Goal: Register for event/course: Register for event/course

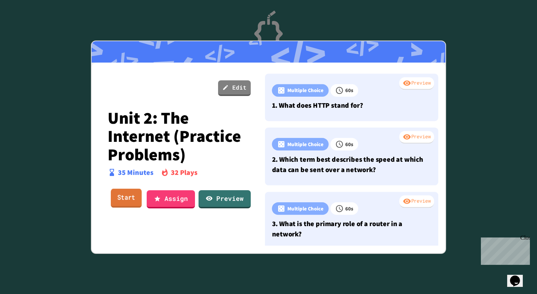
click at [128, 198] on link "Start" at bounding box center [126, 197] width 31 height 19
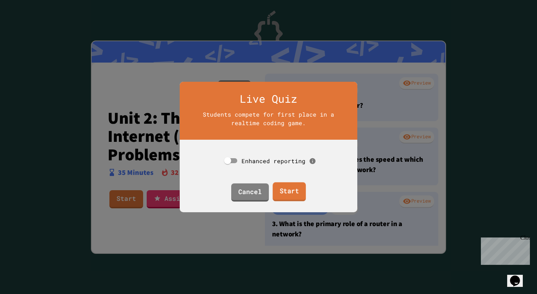
click at [289, 193] on link "Start" at bounding box center [288, 191] width 33 height 19
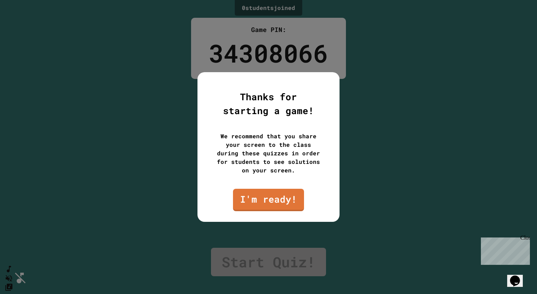
click at [247, 142] on div "We recommend that you share your screen to the class during these quizzes in or…" at bounding box center [268, 153] width 107 height 43
click at [253, 185] on div "Thanks for starting a game! We recommend that you share your screen to the clas…" at bounding box center [268, 147] width 142 height 150
click at [255, 195] on link "I'm ready!" at bounding box center [268, 200] width 71 height 22
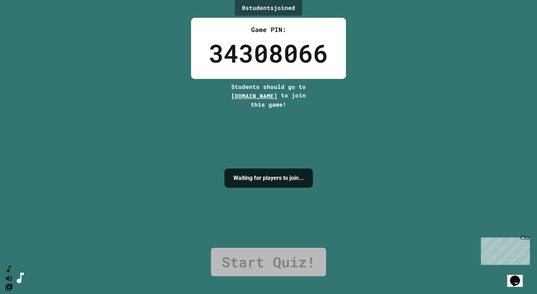
click at [266, 276] on div "0 student s joined Game PIN: 34308066 Students should go to play.juicemind.com …" at bounding box center [268, 147] width 537 height 294
click at [266, 256] on link "Start Quiz!" at bounding box center [268, 262] width 115 height 28
click at [269, 98] on span "[DOMAIN_NAME]" at bounding box center [254, 95] width 46 height 7
click at [265, 93] on span "[DOMAIN_NAME]" at bounding box center [254, 95] width 46 height 7
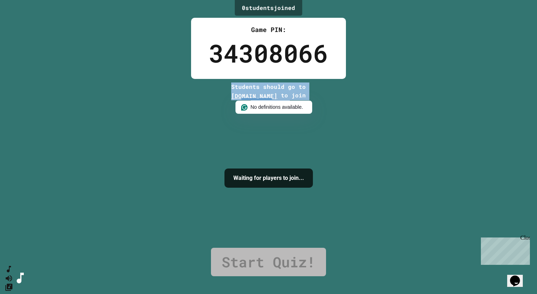
click at [265, 93] on span "[DOMAIN_NAME]" at bounding box center [254, 95] width 46 height 7
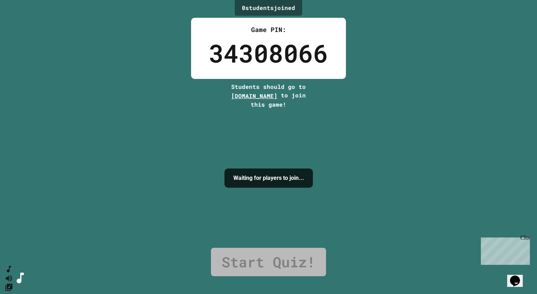
click at [288, 93] on div "Students should go to play.juicemind.com to join this game!" at bounding box center [268, 95] width 89 height 26
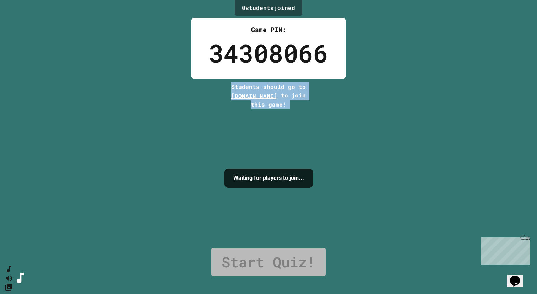
drag, startPoint x: 288, startPoint y: 97, endPoint x: 227, endPoint y: 98, distance: 60.8
click at [227, 98] on div "Students should go to play.juicemind.com to join this game!" at bounding box center [268, 95] width 89 height 26
click at [231, 98] on span "[DOMAIN_NAME]" at bounding box center [254, 95] width 46 height 7
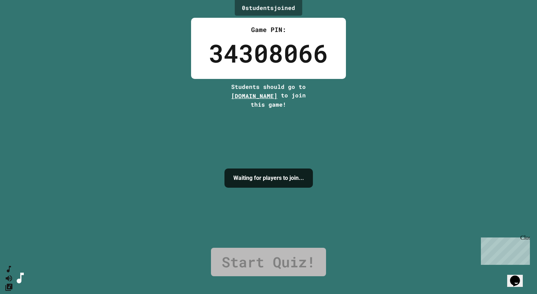
drag, startPoint x: 222, startPoint y: 98, endPoint x: 286, endPoint y: 97, distance: 63.6
click at [286, 97] on div "0 student s joined Game PIN: 34308066 Students should go to play.juicemind.com …" at bounding box center [268, 147] width 537 height 294
copy span "[DOMAIN_NAME]"
click at [373, 97] on div "0 student s joined Game PIN: 34308066 Students should go to play.juicemind.com …" at bounding box center [268, 147] width 537 height 294
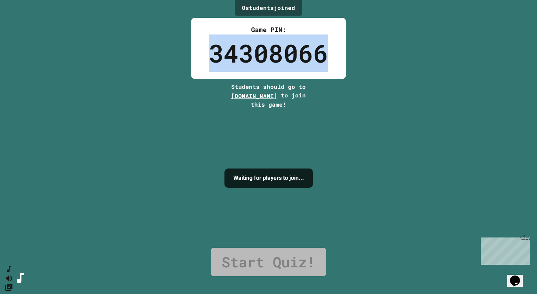
drag, startPoint x: 327, startPoint y: 49, endPoint x: 186, endPoint y: 47, distance: 141.0
click at [186, 47] on div "0 student s joined Game PIN: 34308066 Students should go to play.juicemind.com …" at bounding box center [268, 147] width 537 height 294
copy div "34308066"
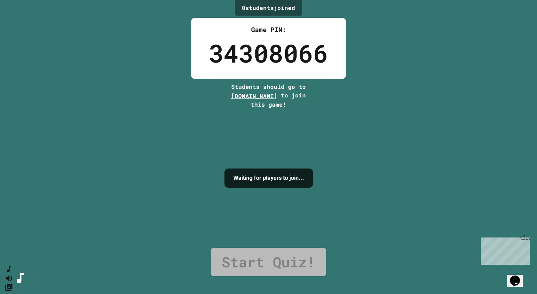
click at [250, 258] on link "Start Quiz!" at bounding box center [268, 262] width 115 height 28
click at [264, 207] on div "Waiting for players to join..." at bounding box center [268, 178] width 88 height 139
click at [261, 160] on div "Waiting for players to join..." at bounding box center [268, 178] width 88 height 139
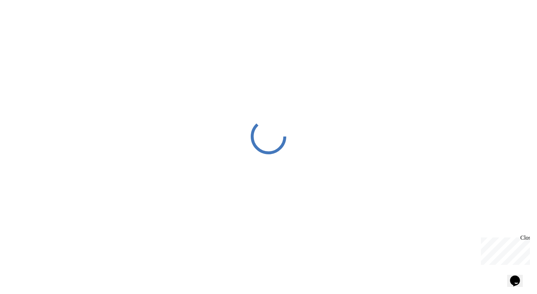
click at [314, 68] on div at bounding box center [268, 136] width 537 height 272
click at [388, 42] on div at bounding box center [268, 136] width 537 height 272
click at [397, 62] on div at bounding box center [268, 136] width 537 height 272
click at [397, 63] on div at bounding box center [268, 136] width 537 height 272
click at [527, 241] on div "Close" at bounding box center [524, 238] width 9 height 9
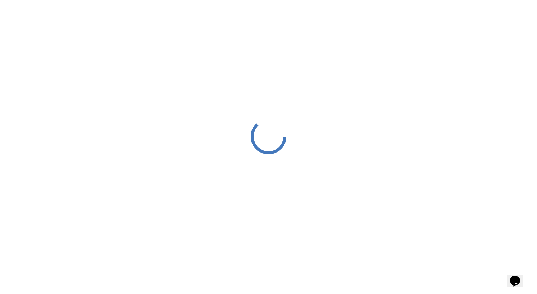
click at [465, 191] on div at bounding box center [268, 136] width 537 height 272
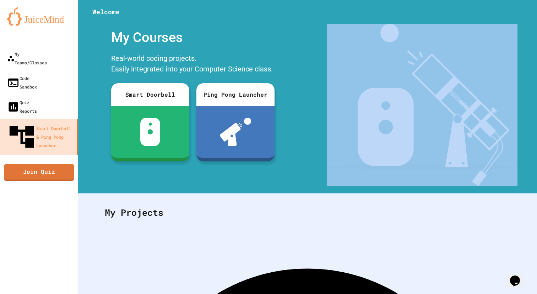
click at [465, 191] on div "Welcome My Courses Real-world coding projects. Easily integrated into your Comp…" at bounding box center [307, 96] width 459 height 193
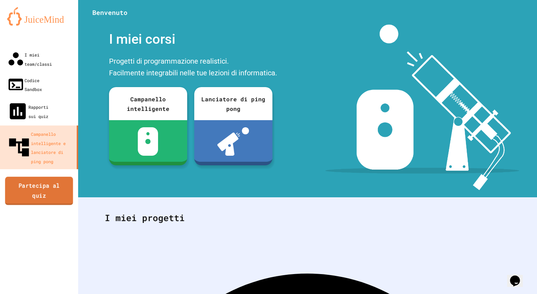
click at [38, 182] on font "Partecipa al quiz" at bounding box center [38, 190] width 41 height 17
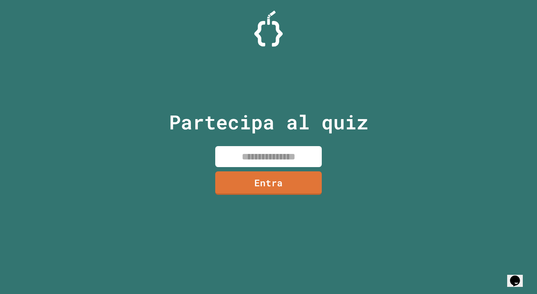
click at [245, 155] on input at bounding box center [268, 156] width 107 height 21
paste input "********"
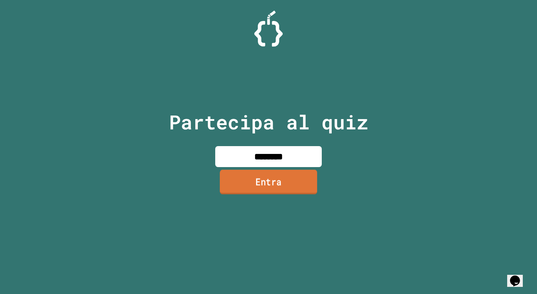
type input "********"
click at [267, 179] on font "Entra" at bounding box center [268, 181] width 26 height 13
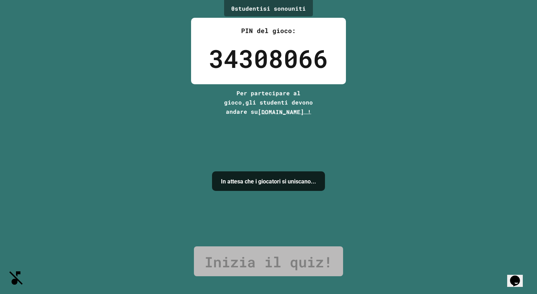
click at [288, 265] on font "Inizia il quiz!" at bounding box center [269, 261] width 128 height 19
click at [294, 135] on div "In attesa che i giocatori si uniscano..." at bounding box center [268, 181] width 113 height 130
click at [291, 178] on font "In attesa che i giocatori si uniscano..." at bounding box center [268, 181] width 95 height 7
click at [291, 191] on div "In attesa che i giocatori si uniscano..." at bounding box center [268, 181] width 113 height 20
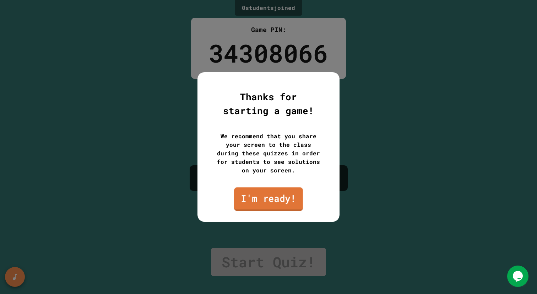
click at [261, 191] on link "I'm ready!" at bounding box center [268, 198] width 69 height 23
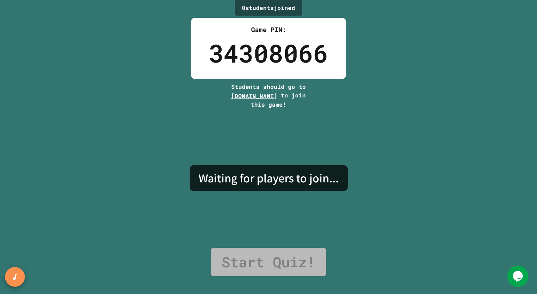
click at [223, 56] on div "34308066" at bounding box center [268, 52] width 119 height 37
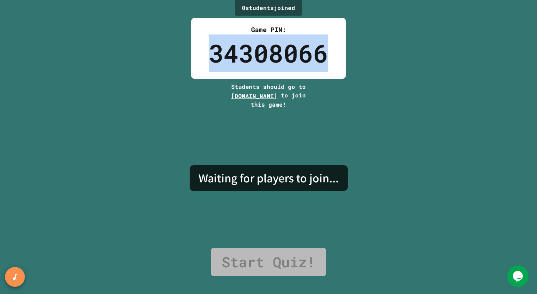
click at [223, 56] on div "34308066" at bounding box center [268, 52] width 119 height 37
copy div "34308066"
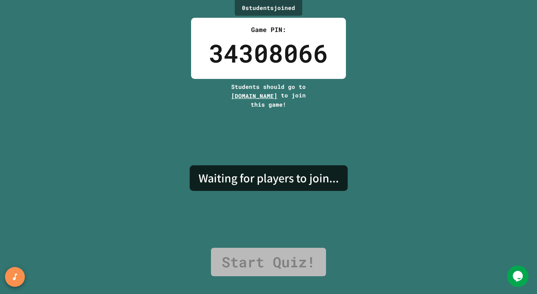
click at [264, 139] on div "Waiting for players to join..." at bounding box center [269, 178] width 158 height 139
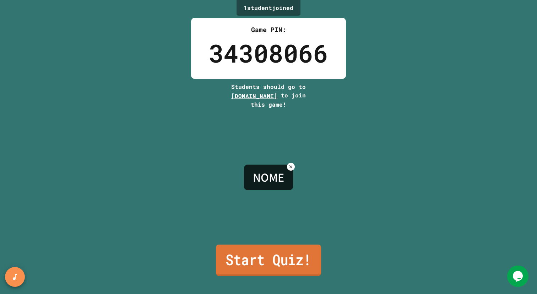
click at [266, 258] on link "Start Quiz!" at bounding box center [268, 259] width 105 height 31
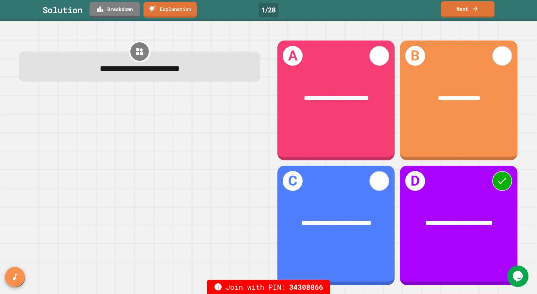
click at [479, 14] on link "Next" at bounding box center [468, 9] width 54 height 16
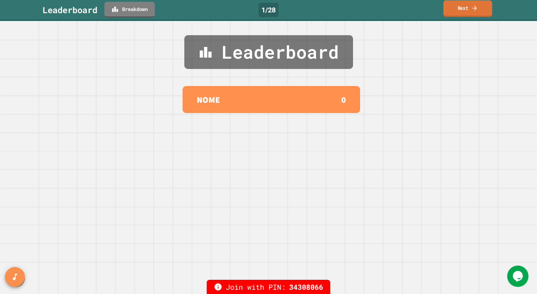
click at [447, 13] on link "Next" at bounding box center [467, 8] width 49 height 17
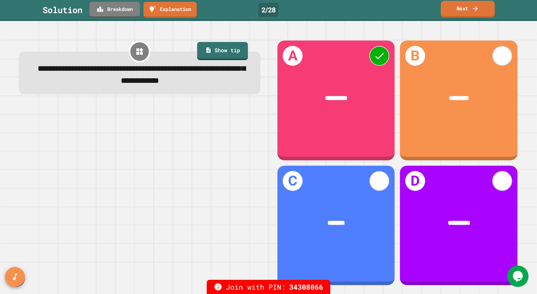
click at [475, 14] on link "Next" at bounding box center [468, 9] width 54 height 17
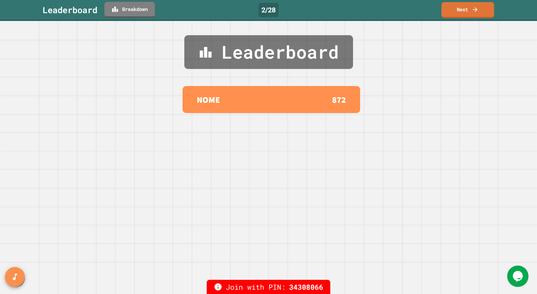
click at [464, 16] on link "Next" at bounding box center [468, 10] width 53 height 16
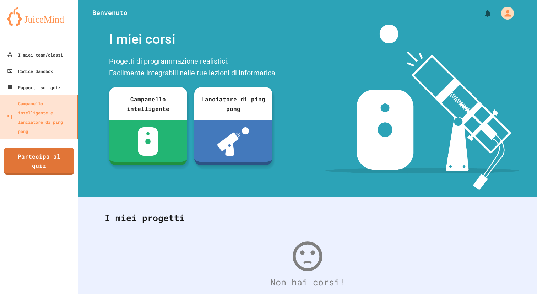
click at [375, 58] on img at bounding box center [422, 108] width 194 height 166
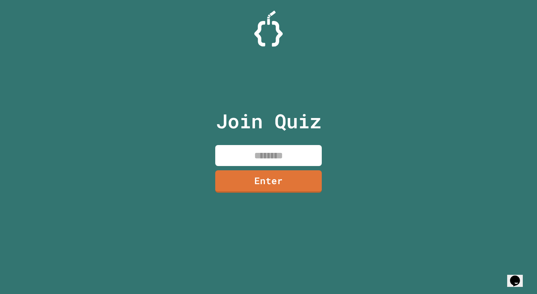
click at [274, 156] on input at bounding box center [268, 155] width 107 height 21
paste input "********"
type input "********"
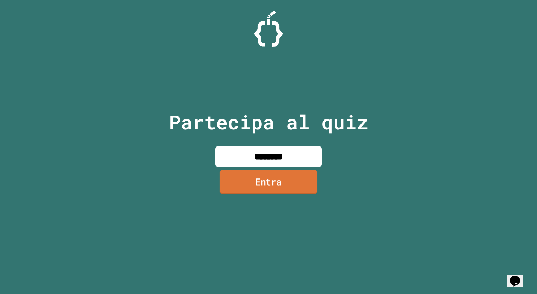
click at [265, 184] on font "Entra" at bounding box center [268, 181] width 26 height 13
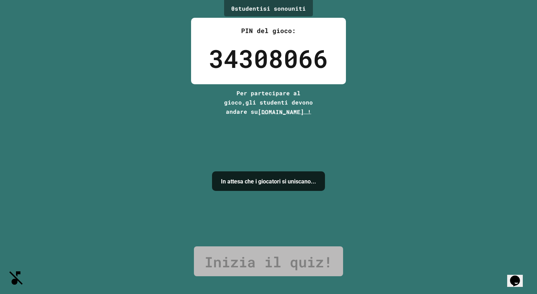
click at [271, 184] on font "In attesa che i giocatori si uniscano..." at bounding box center [268, 181] width 95 height 7
click at [276, 118] on div "In attesa che i giocatori si uniscano..." at bounding box center [268, 181] width 113 height 130
click at [275, 112] on font "play.juicemind.com !" at bounding box center [284, 111] width 53 height 7
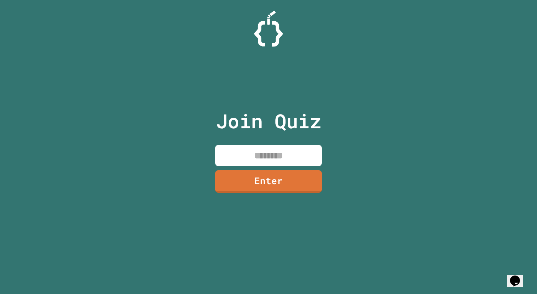
click at [92, 136] on div "Join Quiz Enter" at bounding box center [268, 147] width 537 height 294
